Goal: Communication & Community: Answer question/provide support

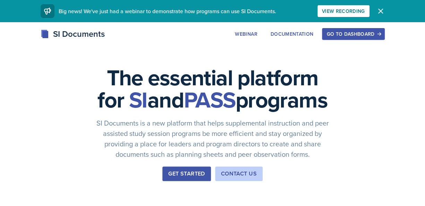
click at [348, 35] on div "Go to Dashboard" at bounding box center [352, 34] width 53 height 6
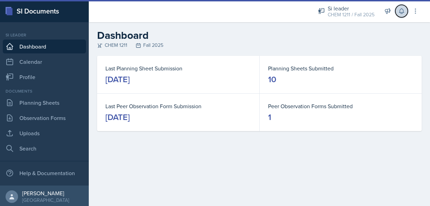
click at [405, 13] on button at bounding box center [401, 11] width 12 height 12
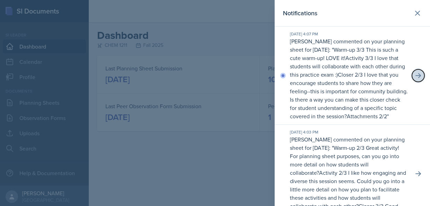
click at [415, 78] on icon at bounding box center [418, 75] width 6 height 5
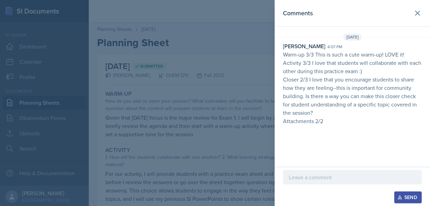
click at [329, 177] on p at bounding box center [352, 177] width 127 height 8
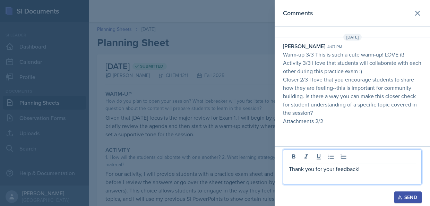
drag, startPoint x: 373, startPoint y: 173, endPoint x: 249, endPoint y: 162, distance: 124.9
click at [249, 162] on div "Comments [DATE] [PERSON_NAME] 4:07 pm Warm-up 3/3 This is such a cute warm-up! …" at bounding box center [215, 103] width 430 height 206
copy p "Thank you for your feedback!"
click at [414, 198] on div "Send" at bounding box center [408, 197] width 18 height 6
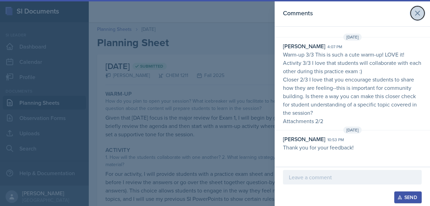
click at [419, 12] on icon at bounding box center [417, 13] width 4 height 4
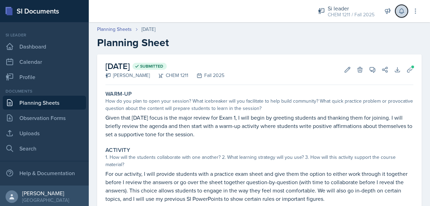
click at [400, 10] on icon at bounding box center [401, 11] width 7 height 7
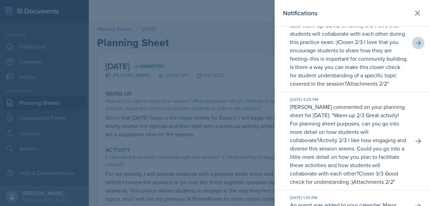
scroll to position [35, 0]
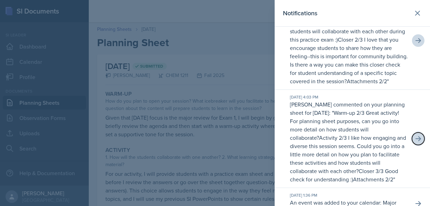
click at [417, 145] on button at bounding box center [418, 138] width 12 height 12
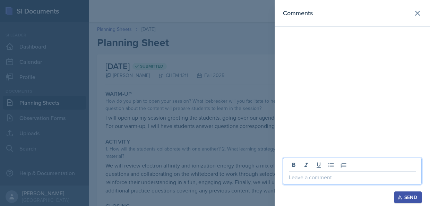
click at [324, 177] on p at bounding box center [352, 177] width 127 height 8
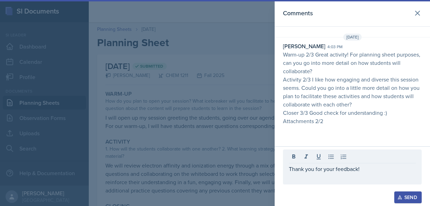
click at [401, 197] on icon "button" at bounding box center [399, 197] width 5 height 5
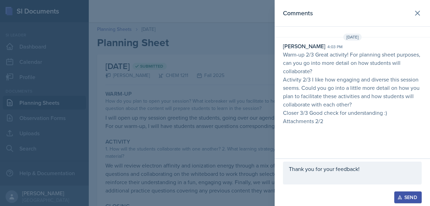
click at [401, 200] on button "Send" at bounding box center [407, 197] width 27 height 12
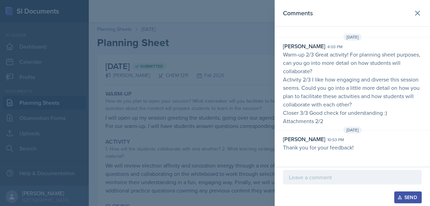
click at [416, 21] on header "Comments" at bounding box center [352, 13] width 155 height 27
click at [417, 11] on icon at bounding box center [417, 13] width 8 height 8
